Goal: Information Seeking & Learning: Learn about a topic

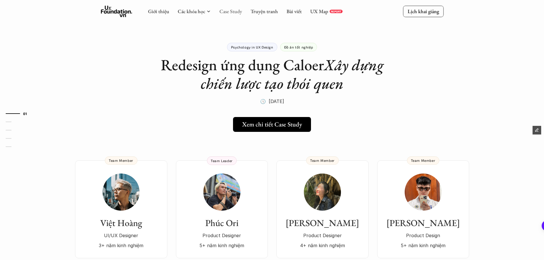
click at [231, 14] on link "Case Study" at bounding box center [230, 11] width 23 height 7
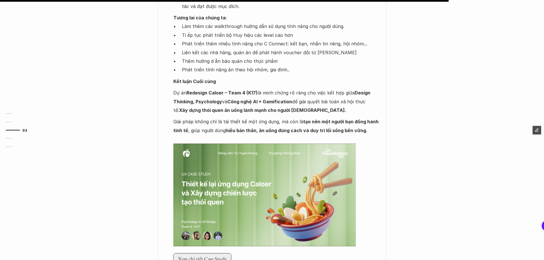
scroll to position [1028, 0]
